Goal: Download file/media

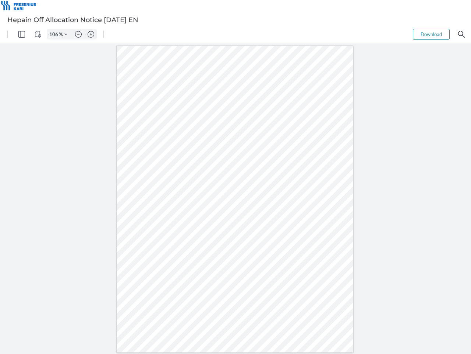
click at [22, 34] on img "Panel" at bounding box center [21, 34] width 7 height 7
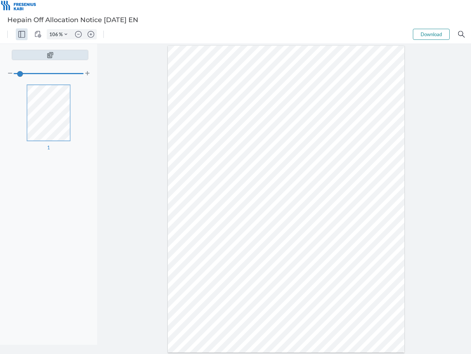
click at [38, 34] on img "View Controls" at bounding box center [38, 34] width 7 height 7
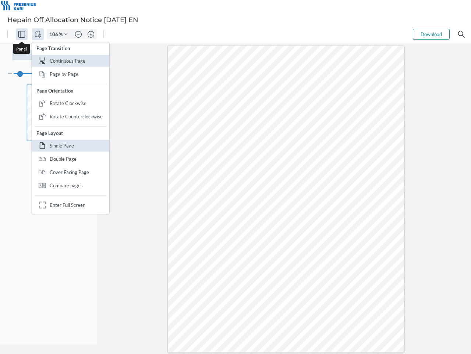
click at [55, 34] on input "106" at bounding box center [53, 34] width 12 height 7
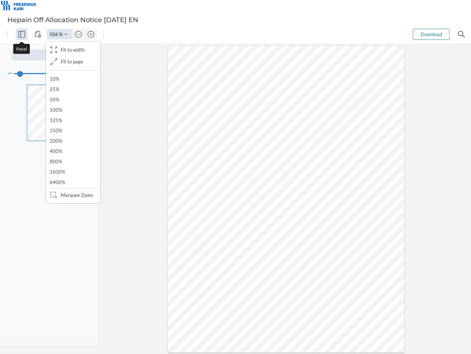
click at [66, 34] on img "Zoom Controls" at bounding box center [65, 34] width 3 height 3
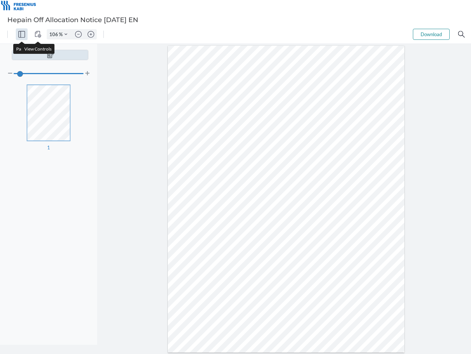
click at [78, 34] on img "Zoom out" at bounding box center [78, 34] width 7 height 7
click at [91, 34] on img "Zoom in" at bounding box center [91, 34] width 7 height 7
type input "106"
click at [432, 34] on button "Download" at bounding box center [431, 34] width 37 height 11
click at [462, 34] on img "Search" at bounding box center [461, 34] width 7 height 7
